Goal: Use online tool/utility: Utilize a website feature to perform a specific function

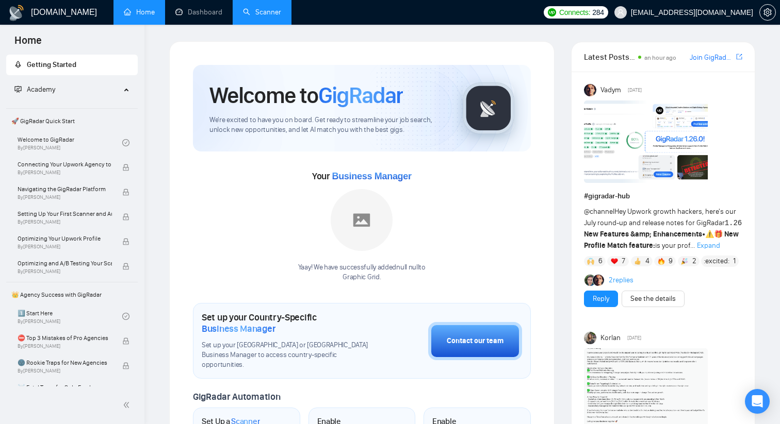
click at [266, 11] on link "Scanner" at bounding box center [262, 12] width 38 height 9
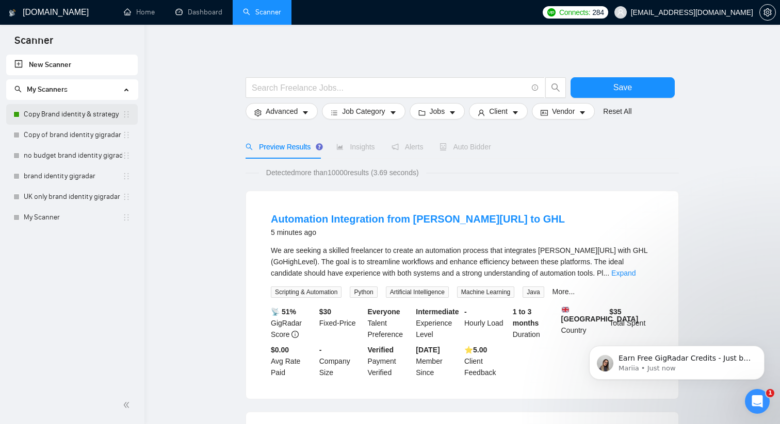
click at [69, 119] on link "Copy Brand identity & strategy" at bounding box center [73, 114] width 98 height 21
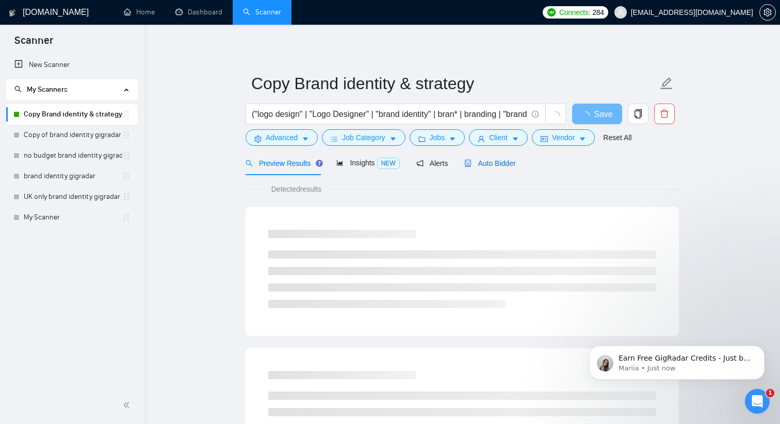
click at [505, 167] on span "Auto Bidder" at bounding box center [489, 163] width 51 height 8
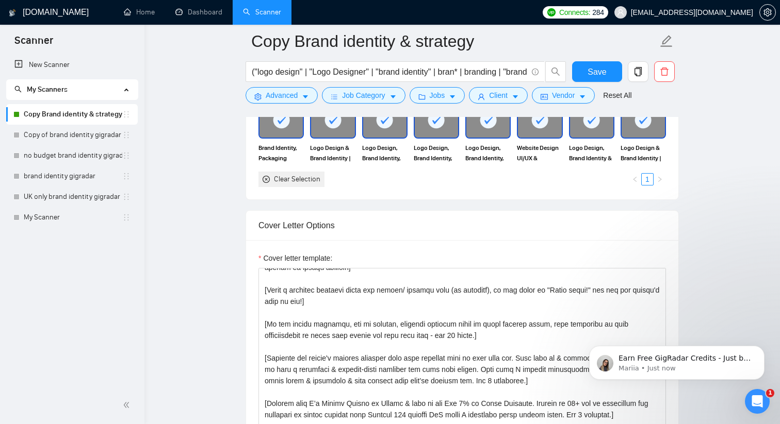
scroll to position [61, 0]
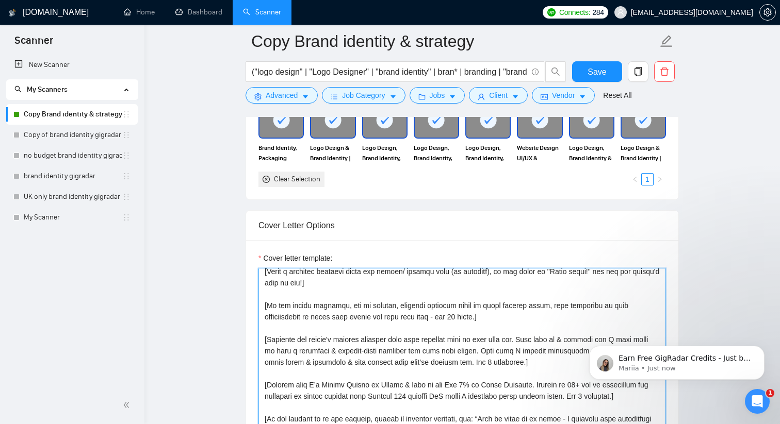
click at [360, 310] on textarea "Cover letter template:" at bounding box center [461, 384] width 407 height 232
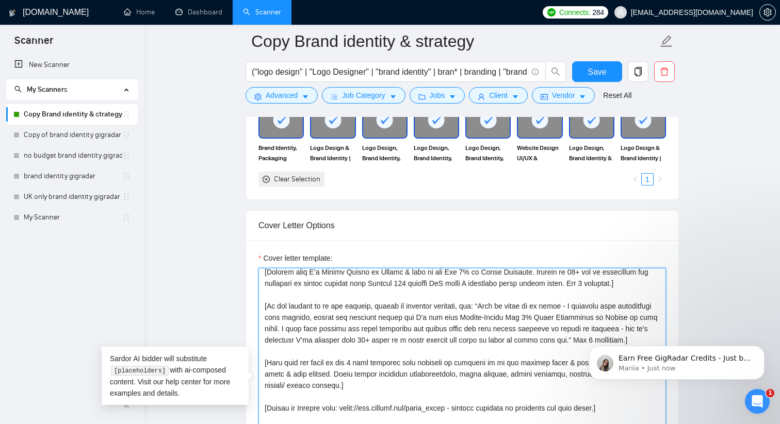
scroll to position [295, 0]
